Goal: Information Seeking & Learning: Learn about a topic

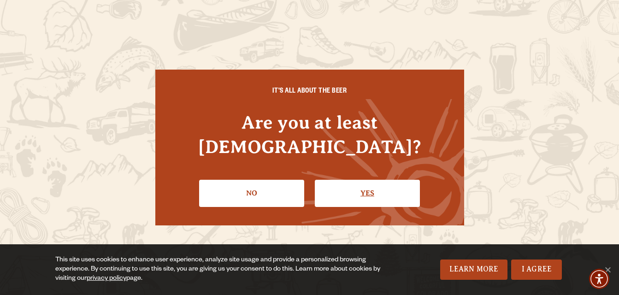
click at [350, 183] on link "Yes" at bounding box center [367, 193] width 105 height 27
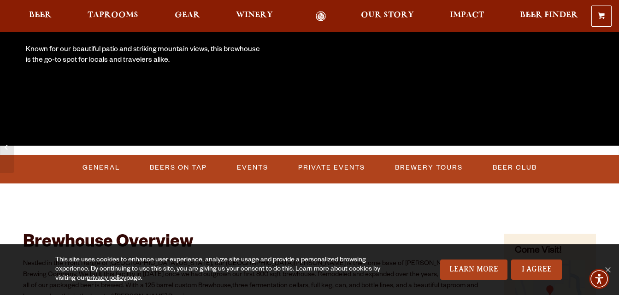
scroll to position [208, 0]
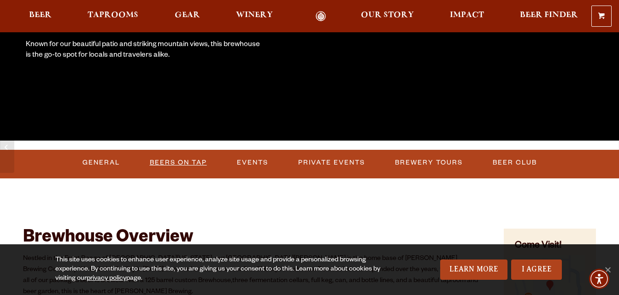
click at [183, 159] on link "Beers on Tap" at bounding box center [178, 162] width 65 height 21
click at [183, 159] on link "Beers on Tap" at bounding box center [181, 162] width 81 height 21
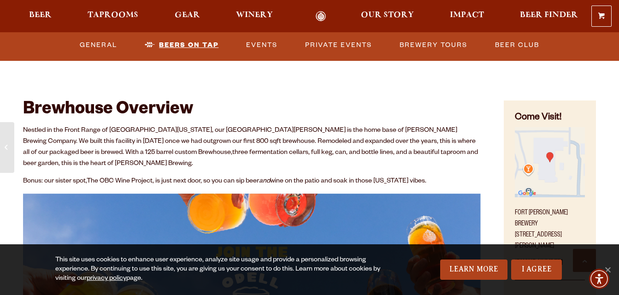
scroll to position [341, 0]
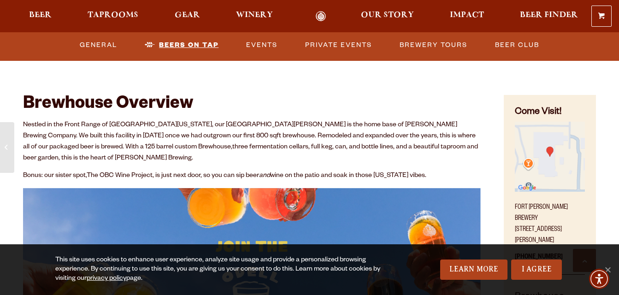
click at [193, 43] on link "Beers on Tap" at bounding box center [181, 45] width 81 height 21
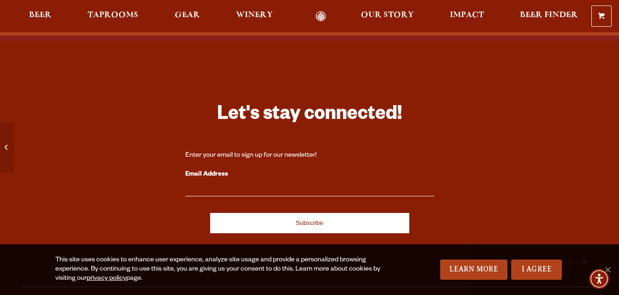
scroll to position [2407, 0]
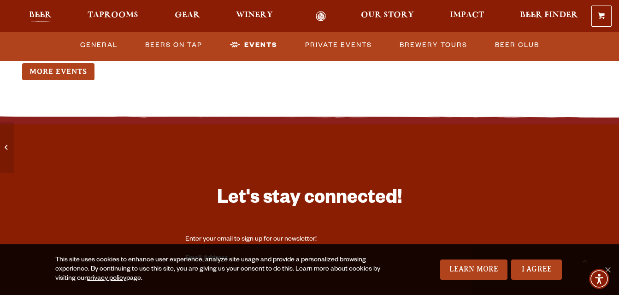
click at [46, 15] on span "Beer" at bounding box center [40, 15] width 23 height 7
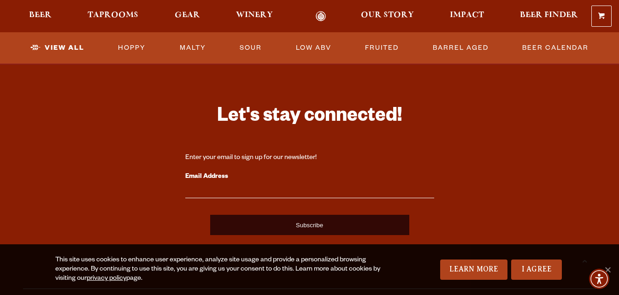
scroll to position [2229, 0]
